Goal: Information Seeking & Learning: Learn about a topic

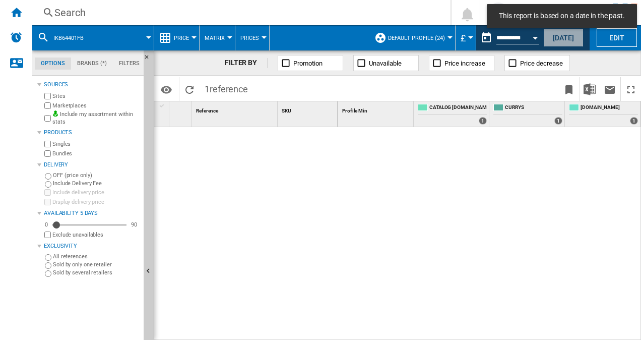
click at [560, 36] on button "[DATE]" at bounding box center [563, 37] width 40 height 19
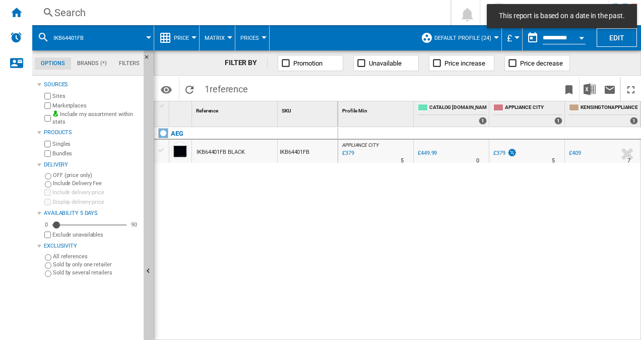
click at [107, 36] on span at bounding box center [123, 37] width 51 height 25
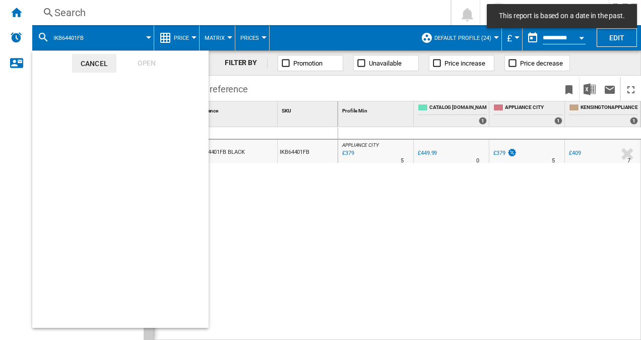
click at [107, 36] on md-backdrop at bounding box center [320, 170] width 641 height 340
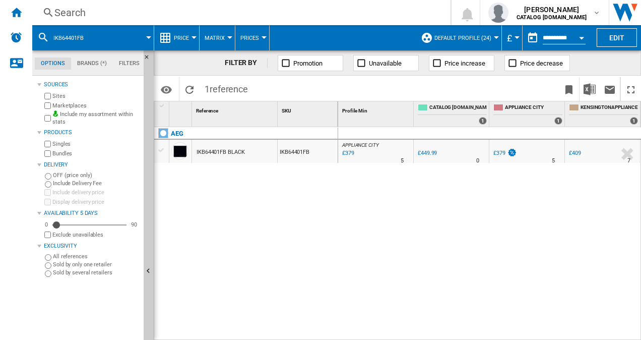
click at [98, 35] on span at bounding box center [123, 37] width 51 height 25
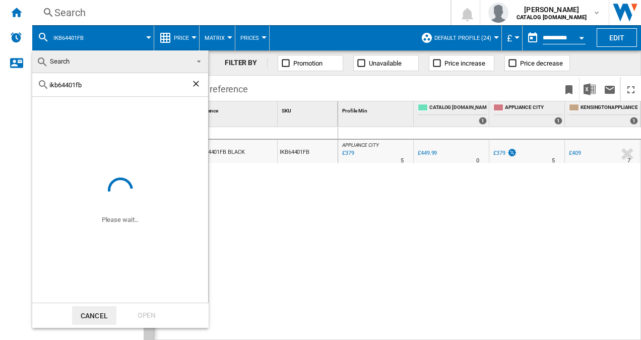
drag, startPoint x: 90, startPoint y: 87, endPoint x: 0, endPoint y: 67, distance: 92.1
click at [0, 67] on html "In order to access Insight, please log out and log in again OK NEW Search Searc…" at bounding box center [320, 170] width 641 height 340
paste input "hdb95623n"
type input "hdb95623nb"
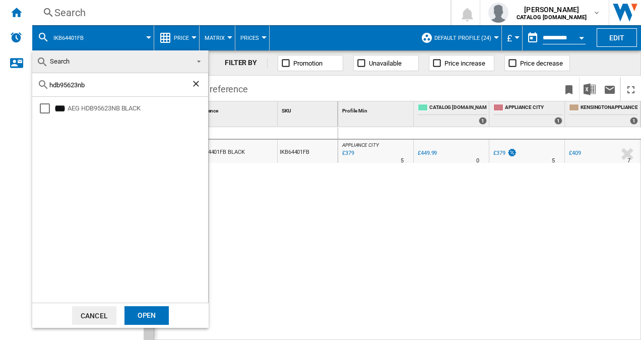
click at [154, 323] on div "Open" at bounding box center [147, 315] width 44 height 19
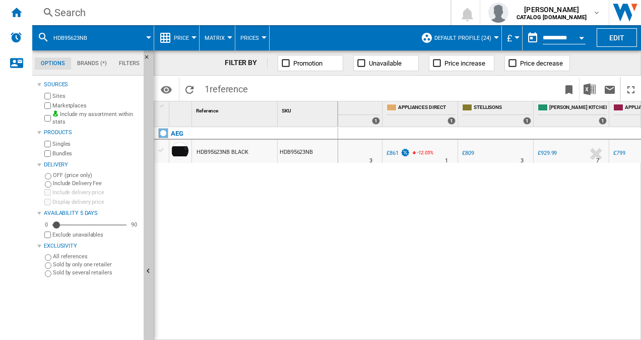
scroll to position [0, 634]
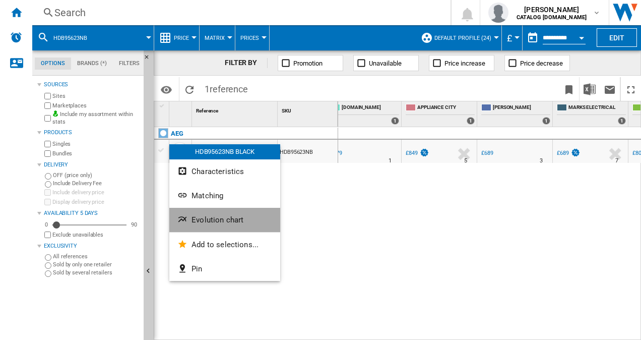
click at [189, 229] on button "Evolution chart" at bounding box center [224, 220] width 111 height 24
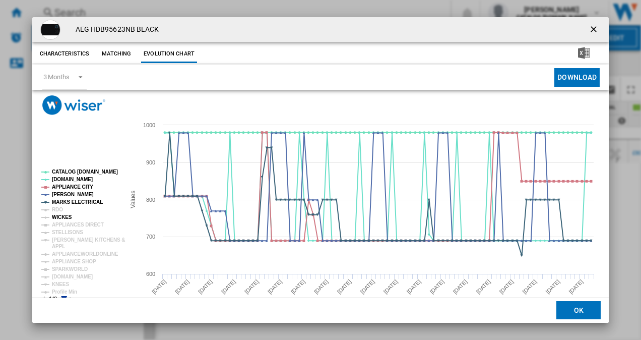
click at [57, 214] on tspan "WICKES" at bounding box center [62, 217] width 20 height 6
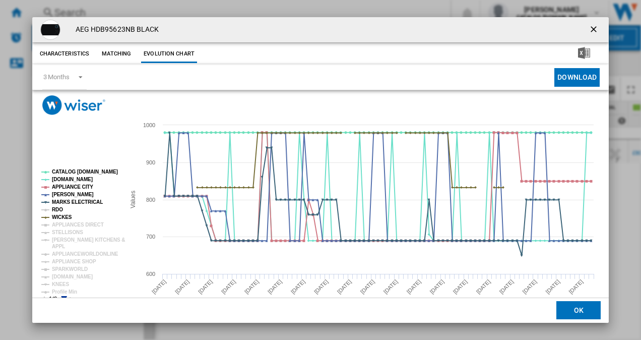
click at [56, 208] on tspan "RDO" at bounding box center [57, 210] width 11 height 6
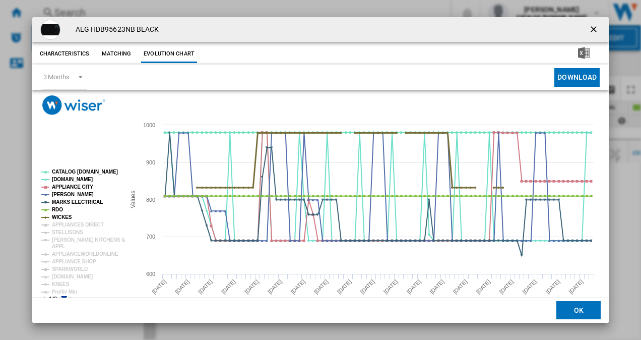
click at [64, 216] on tspan "WICKES" at bounding box center [62, 217] width 20 height 6
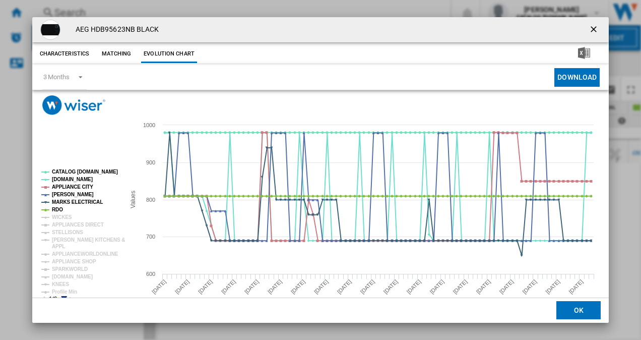
click at [62, 220] on tspan "WICKES" at bounding box center [62, 217] width 20 height 6
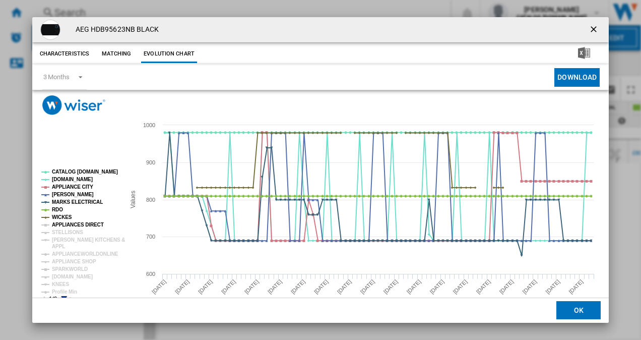
click at [60, 227] on tspan "APPLIANCES DIRECT" at bounding box center [78, 225] width 52 height 6
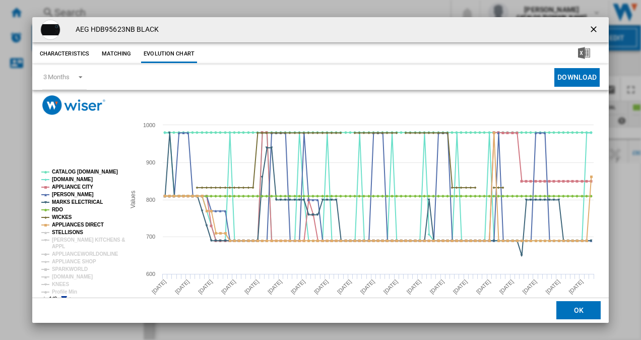
click at [60, 230] on tspan "STELLISONS" at bounding box center [67, 232] width 31 height 6
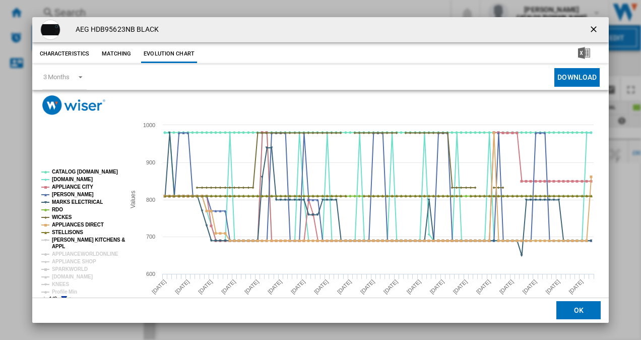
click at [59, 237] on tspan "[PERSON_NAME] KITCHENS &" at bounding box center [88, 240] width 73 height 6
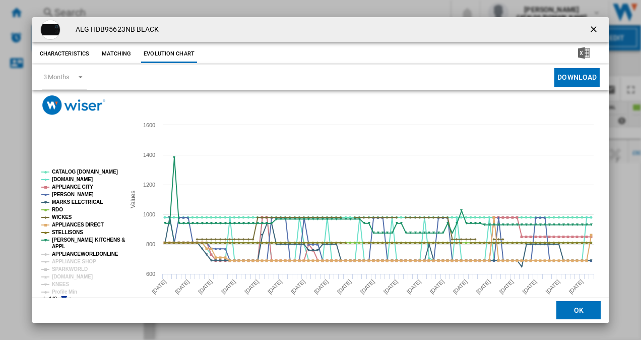
click at [64, 254] on tspan "APPLIANCEWORLDONLINE" at bounding box center [85, 254] width 67 height 6
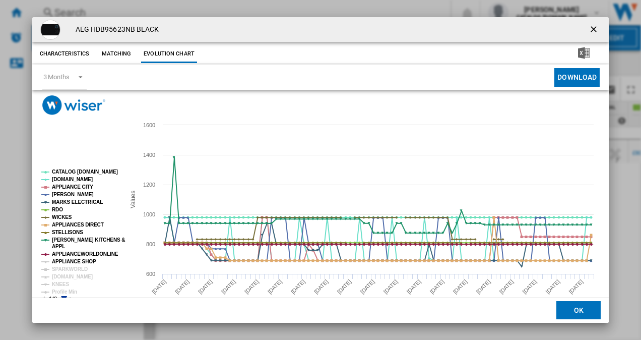
click at [64, 263] on tspan "APPLIANCE SHOP" at bounding box center [74, 262] width 44 height 6
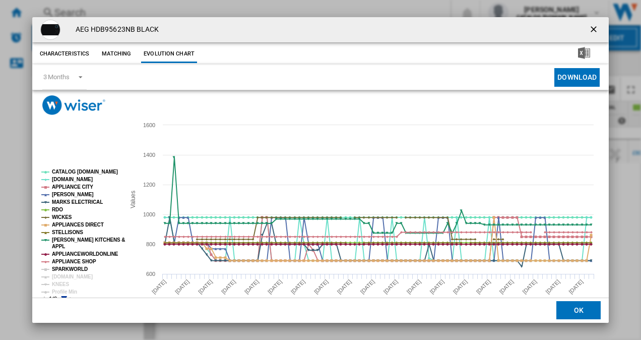
click at [64, 268] on tspan "SPARKWORLD" at bounding box center [70, 269] width 36 height 6
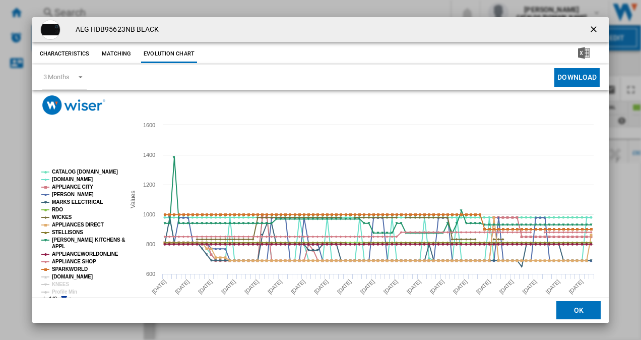
click at [65, 277] on tspan "[DOMAIN_NAME]" at bounding box center [72, 277] width 41 height 6
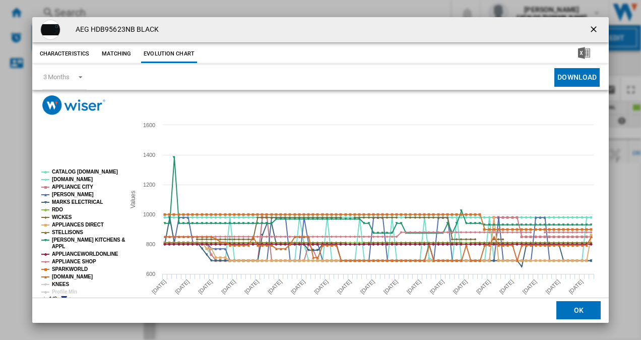
click at [60, 285] on tspan "KNEES" at bounding box center [60, 284] width 17 height 6
click at [65, 289] on tspan "Profile Min" at bounding box center [64, 292] width 25 height 6
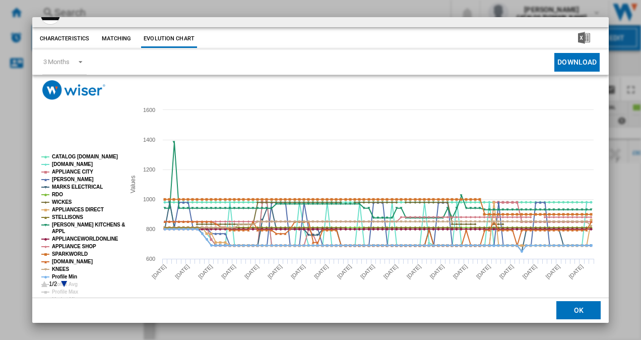
scroll to position [19, 0]
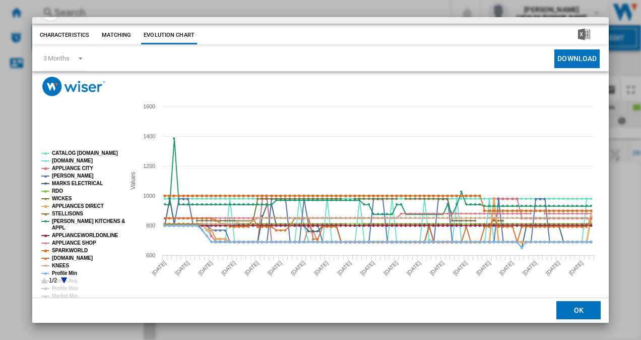
click at [64, 207] on tspan "APPLIANCES DIRECT" at bounding box center [78, 206] width 52 height 6
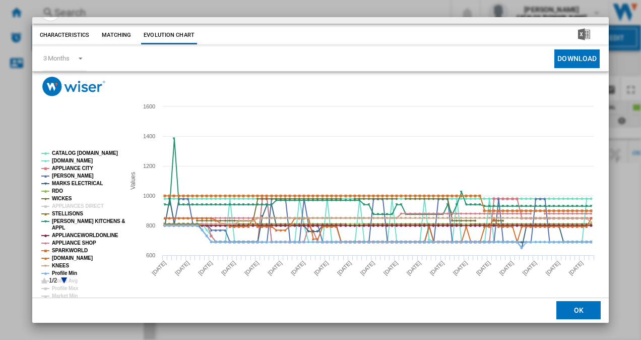
click at [64, 280] on icon "Product popup" at bounding box center [64, 280] width 6 height 6
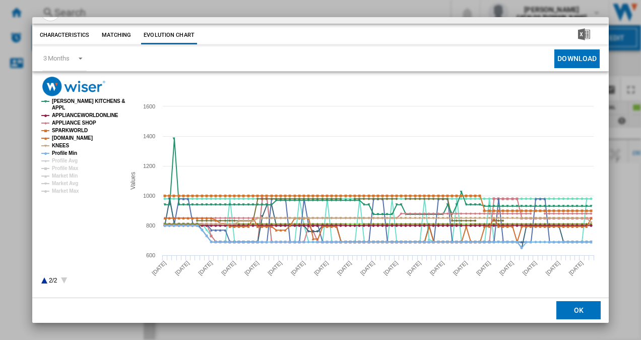
click at [43, 282] on icon "Product popup" at bounding box center [44, 280] width 6 height 6
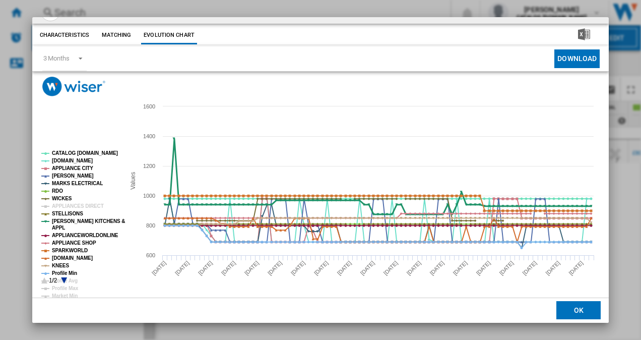
click at [54, 223] on tspan "[PERSON_NAME] KITCHENS &" at bounding box center [88, 221] width 73 height 6
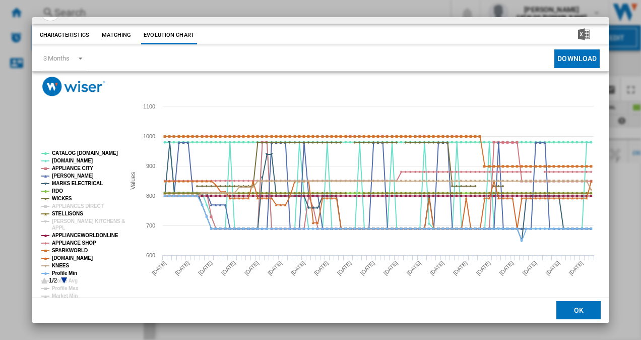
click at [54, 223] on tspan "[PERSON_NAME] KITCHENS &" at bounding box center [88, 221] width 73 height 6
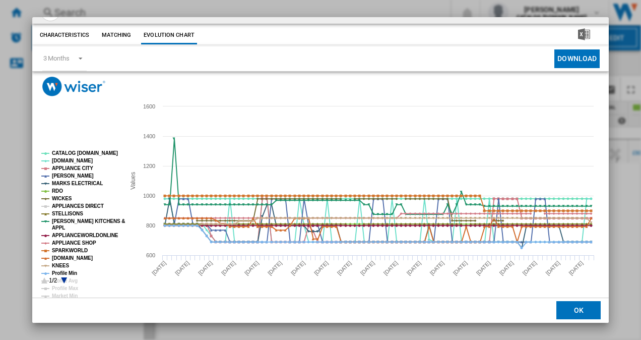
click at [64, 205] on tspan "APPLIANCES DIRECT" at bounding box center [78, 206] width 52 height 6
click at [64, 174] on tspan "[PERSON_NAME]" at bounding box center [73, 176] width 42 height 6
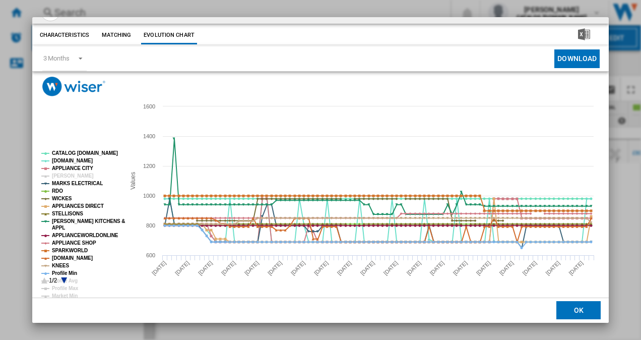
click at [64, 174] on tspan "[PERSON_NAME]" at bounding box center [73, 176] width 42 height 6
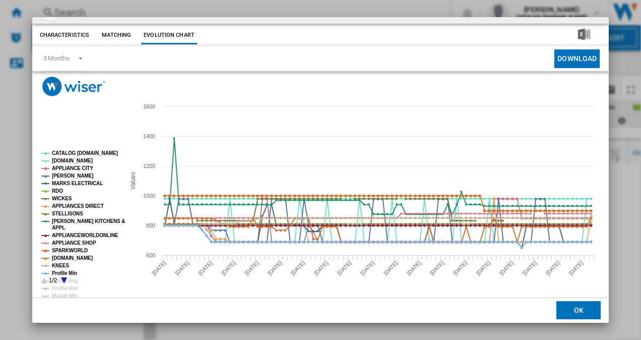
click at [50, 269] on rect "Product popup" at bounding box center [79, 217] width 84 height 141
click at [50, 273] on rect "Product popup" at bounding box center [79, 217] width 84 height 141
click at [64, 278] on icon "Product popup" at bounding box center [64, 280] width 6 height 6
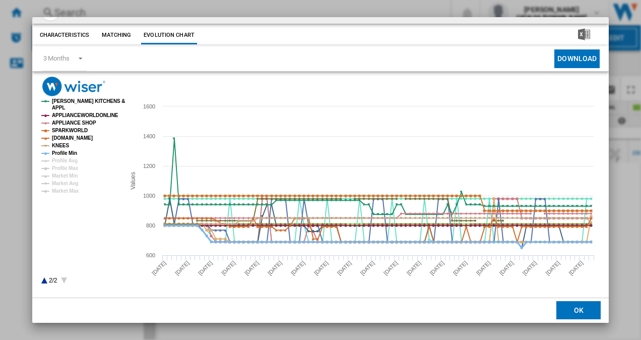
click at [69, 153] on tspan "Profile Min" at bounding box center [64, 153] width 25 height 6
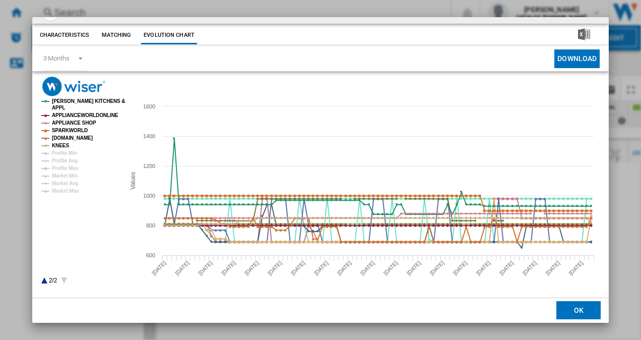
click at [44, 281] on icon "Product popup" at bounding box center [44, 280] width 6 height 6
